Goal: Navigation & Orientation: Find specific page/section

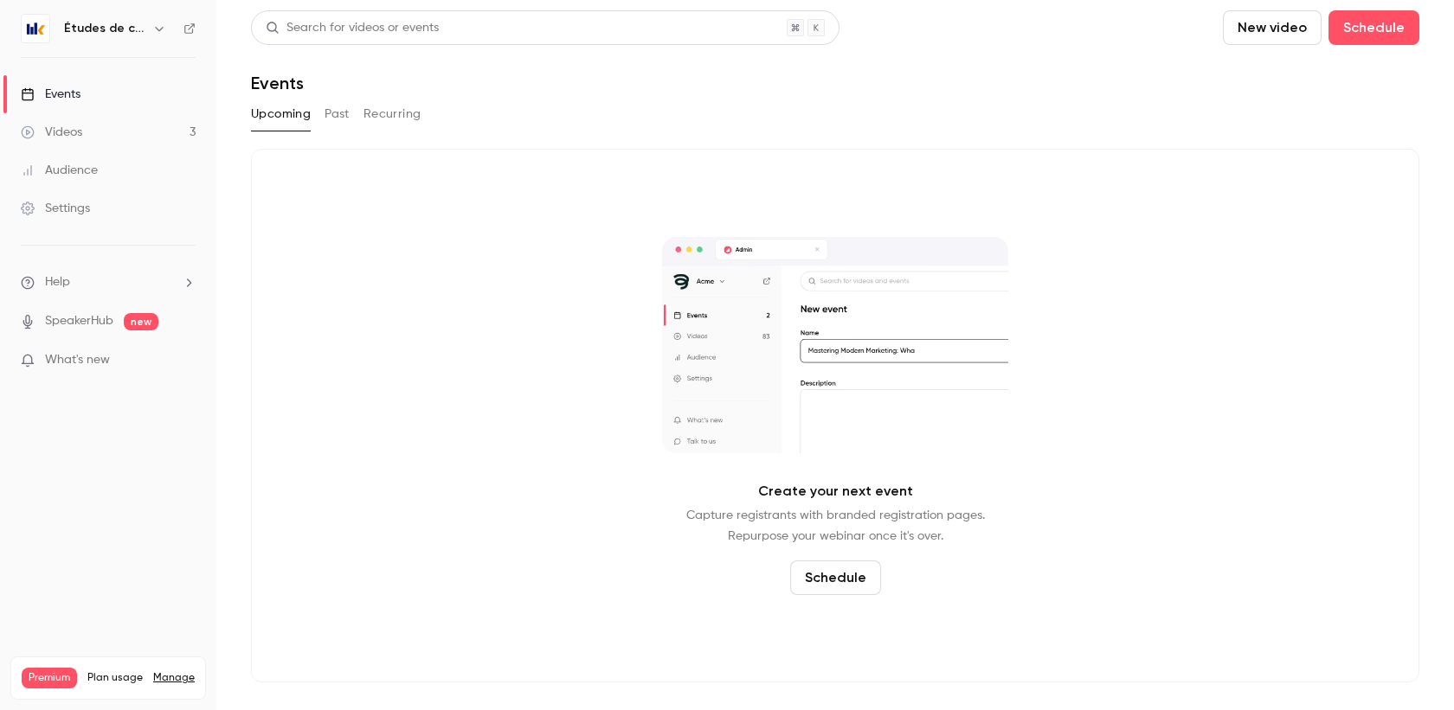
click at [77, 127] on div "Videos" at bounding box center [51, 132] width 61 height 17
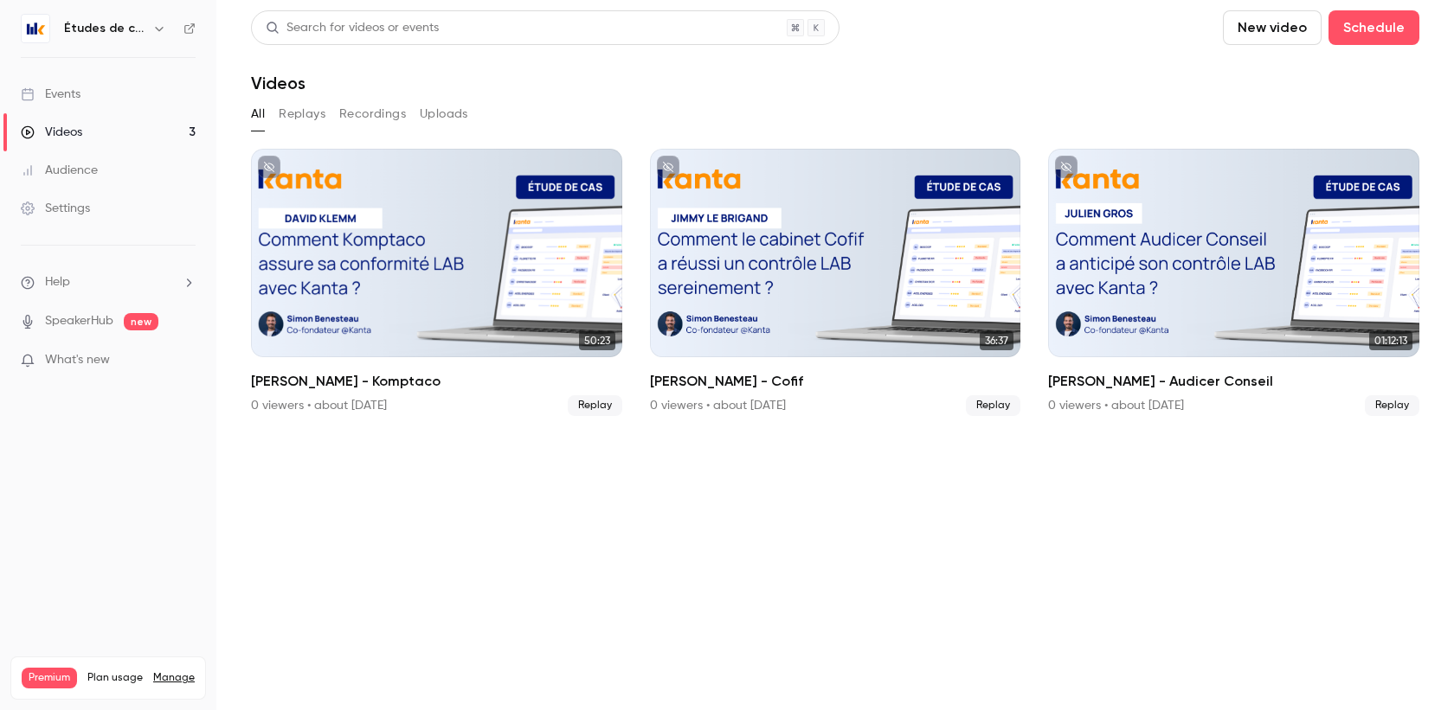
click at [72, 93] on div "Events" at bounding box center [51, 94] width 60 height 17
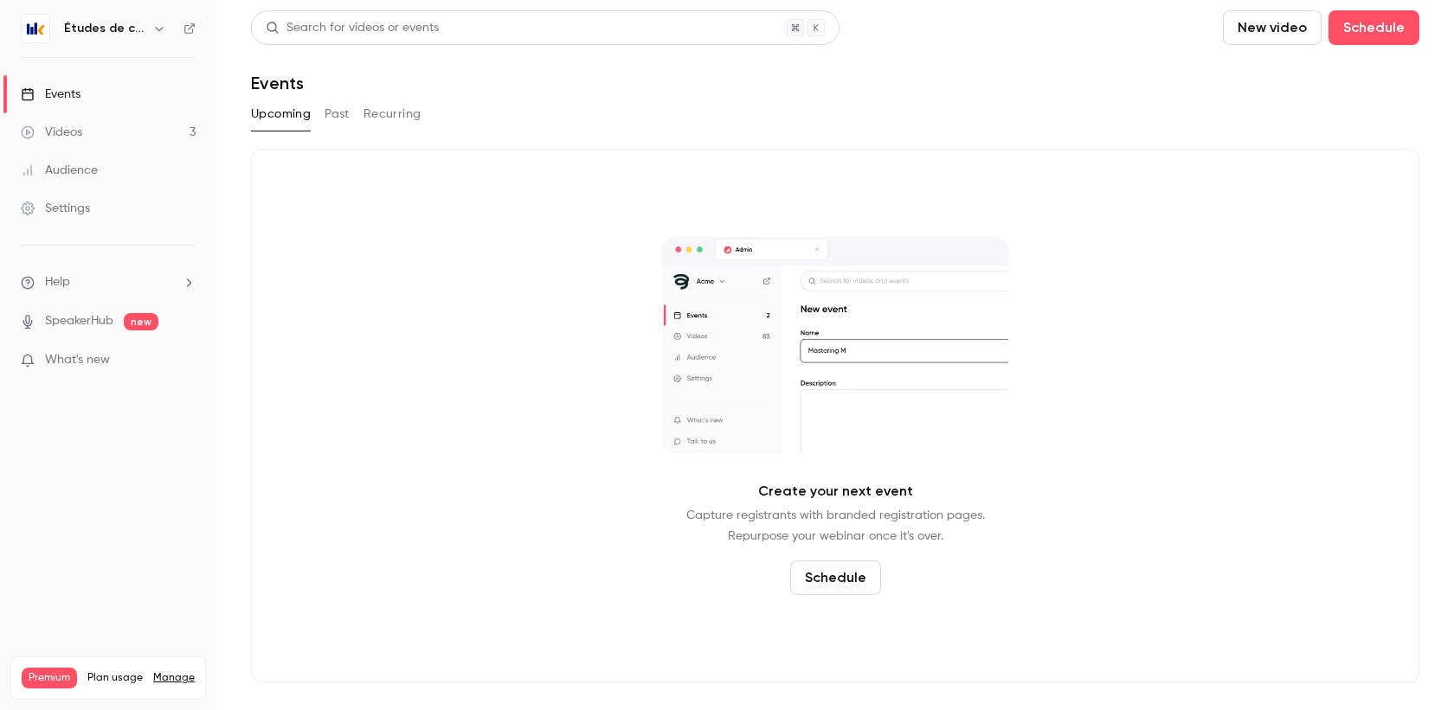
click at [72, 112] on link "Events" at bounding box center [108, 94] width 216 height 38
click at [81, 118] on link "Videos 3" at bounding box center [108, 132] width 216 height 38
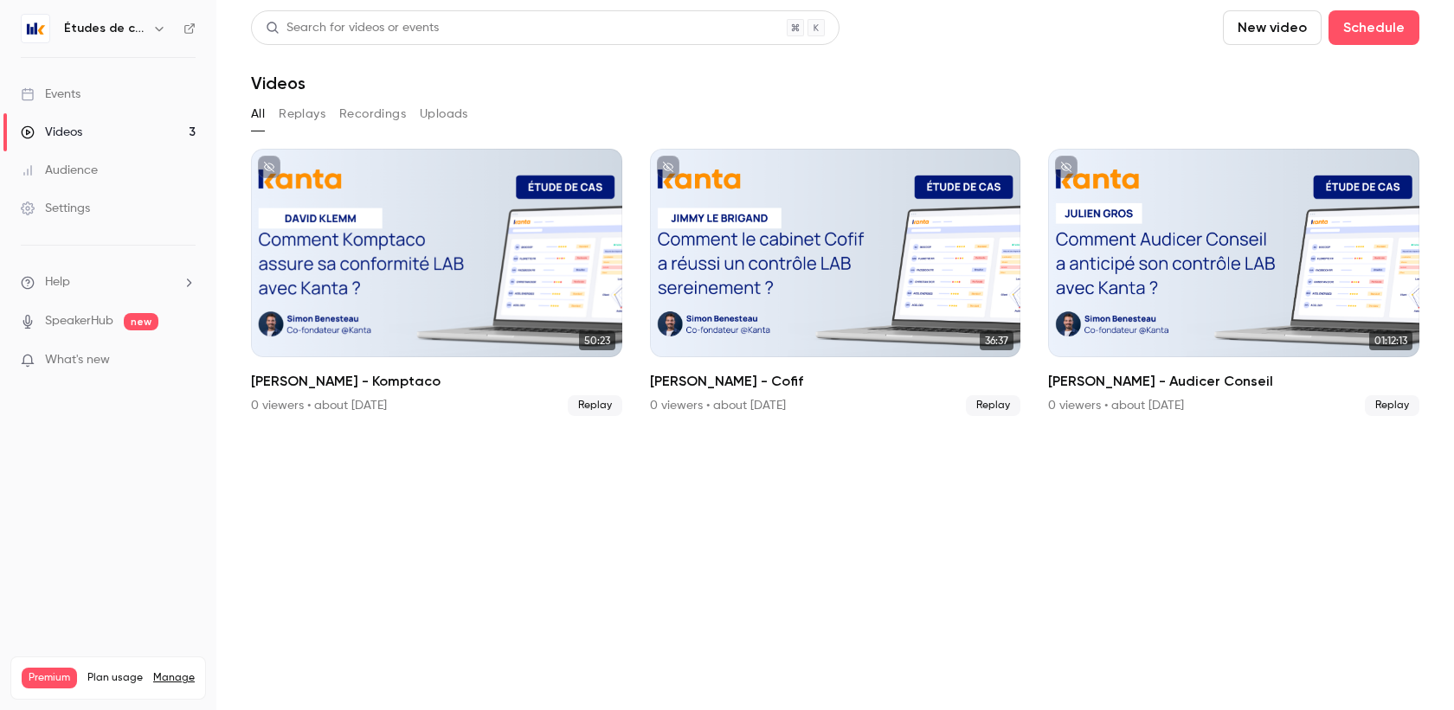
click at [140, 32] on h6 "Études de cas" at bounding box center [104, 28] width 81 height 17
click at [165, 28] on button "button" at bounding box center [159, 28] width 21 height 21
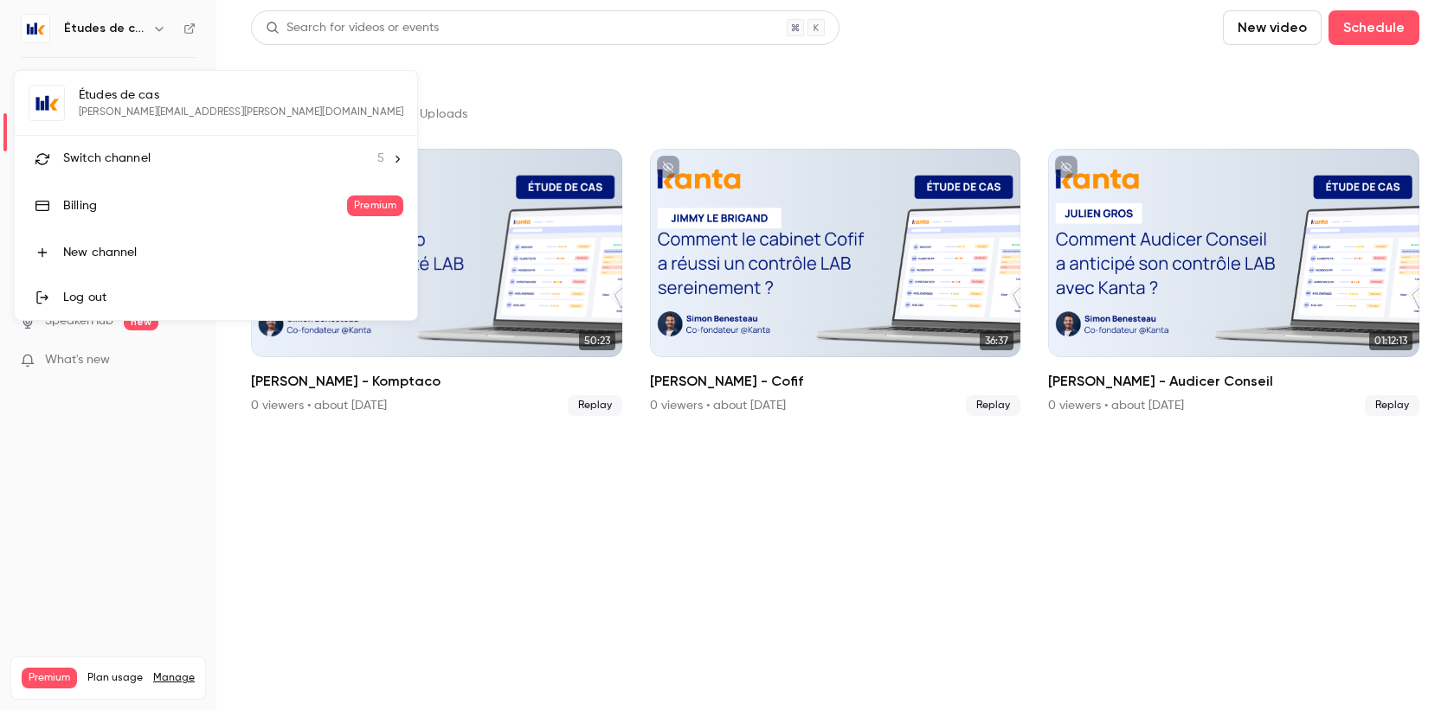
click at [148, 147] on li "Switch channel 5" at bounding box center [216, 159] width 402 height 46
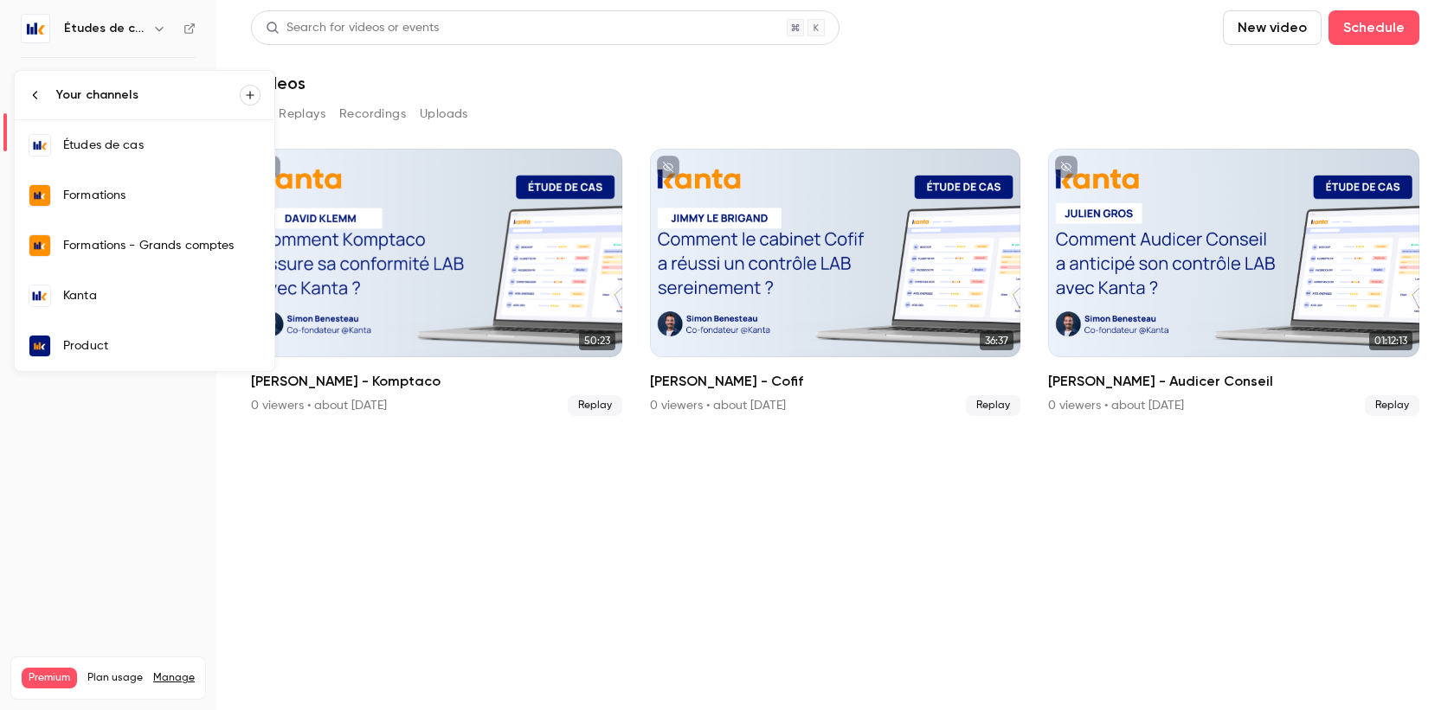
click at [140, 309] on link "Kanta" at bounding box center [145, 296] width 260 height 50
